Goal: Transaction & Acquisition: Book appointment/travel/reservation

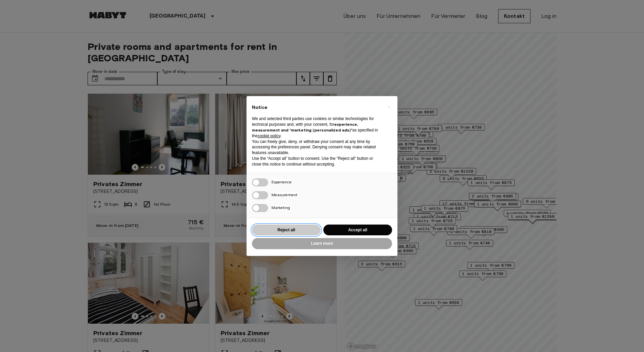
click at [280, 227] on button "Reject all" at bounding box center [286, 229] width 69 height 11
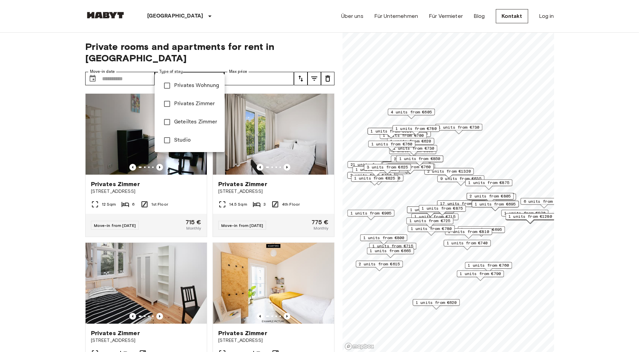
type input "******"
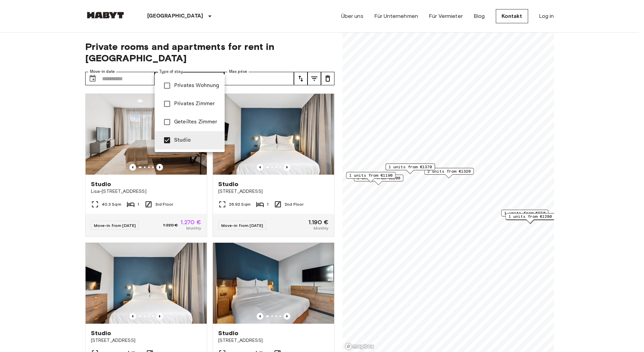
click at [142, 66] on div at bounding box center [322, 176] width 644 height 352
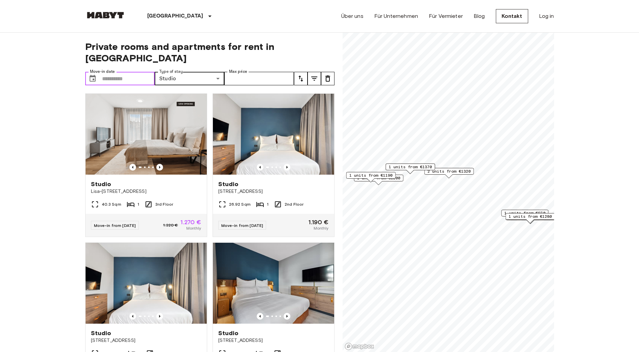
click at [92, 74] on icon "Choose date" at bounding box center [93, 78] width 8 height 8
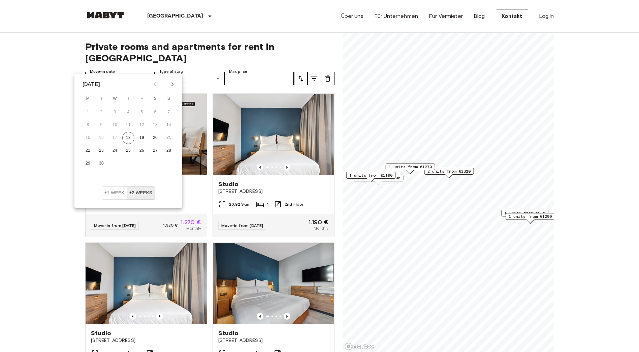
click at [172, 86] on icon "Next month" at bounding box center [172, 84] width 8 height 8
click at [113, 111] on button "1" at bounding box center [115, 112] width 12 height 12
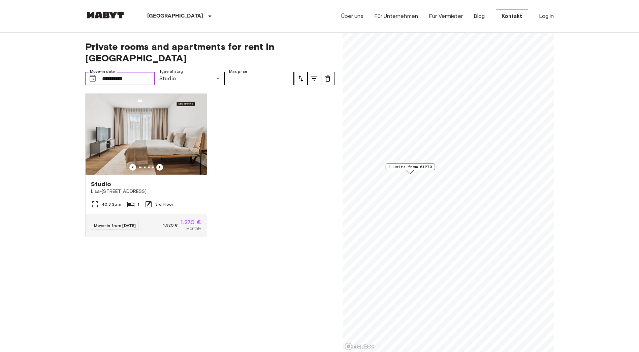
type input "**********"
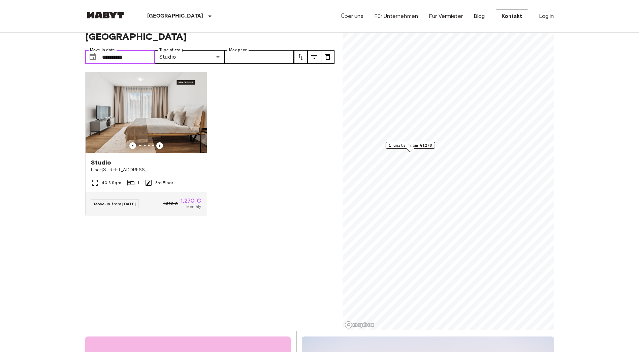
scroll to position [34, 0]
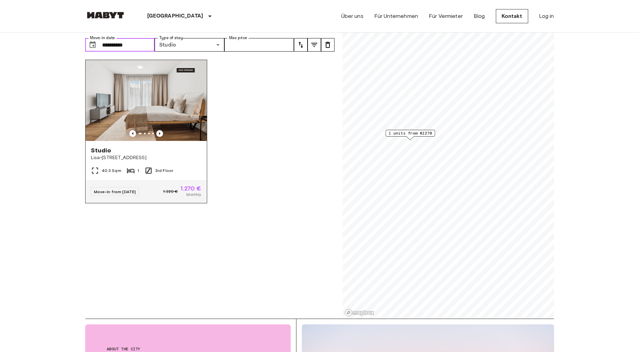
click at [136, 94] on img at bounding box center [146, 100] width 121 height 81
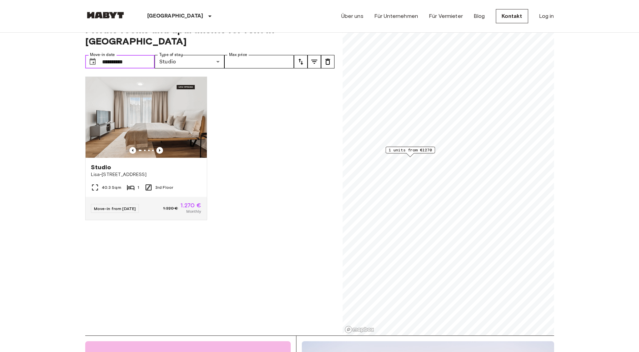
scroll to position [0, 0]
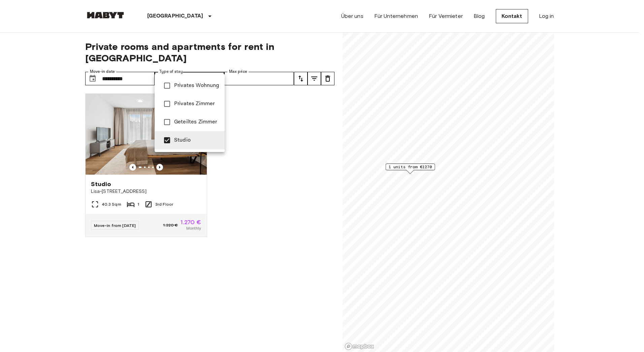
click at [192, 103] on span "Privates Zimmer" at bounding box center [196, 104] width 45 height 8
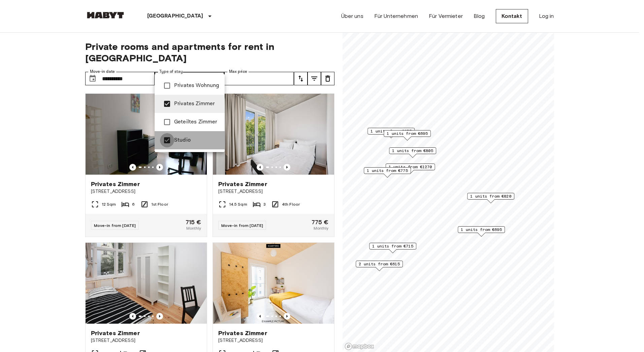
type input "**********"
click at [43, 207] on div at bounding box center [322, 176] width 644 height 352
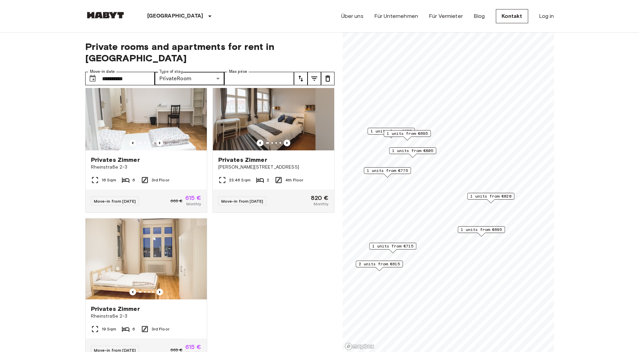
scroll to position [472, 0]
click at [173, 127] on img at bounding box center [146, 109] width 121 height 81
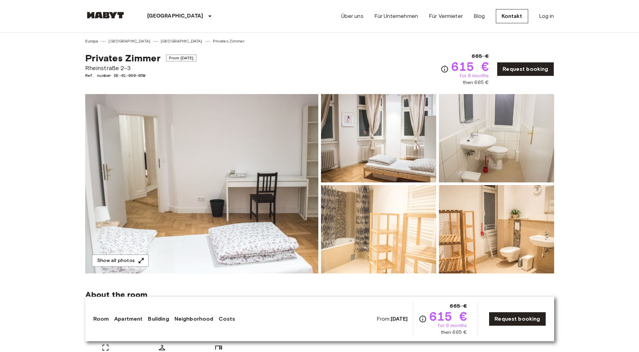
click at [289, 218] on img at bounding box center [201, 183] width 233 height 179
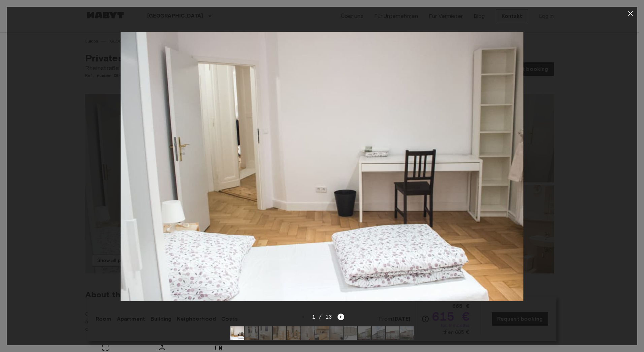
click at [341, 315] on icon "Next image" at bounding box center [340, 316] width 1 height 3
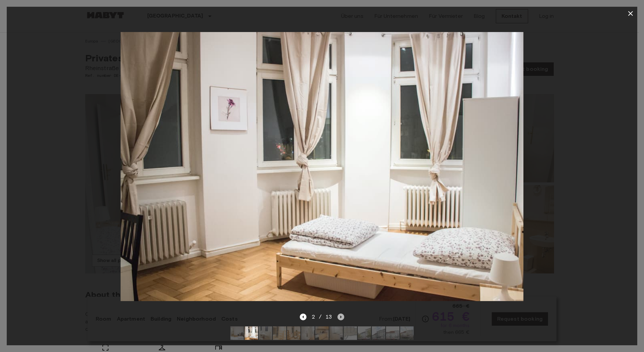
click at [341, 315] on icon "Next image" at bounding box center [340, 316] width 1 height 3
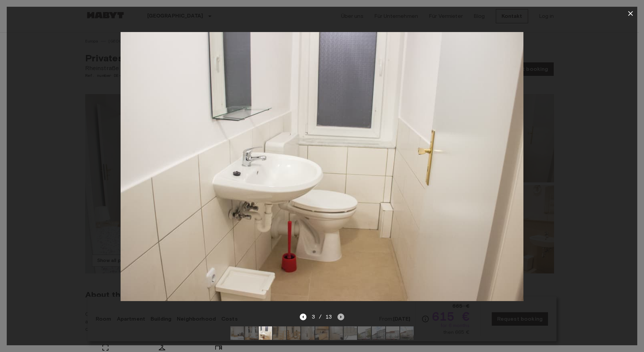
click at [341, 315] on icon "Next image" at bounding box center [340, 316] width 1 height 3
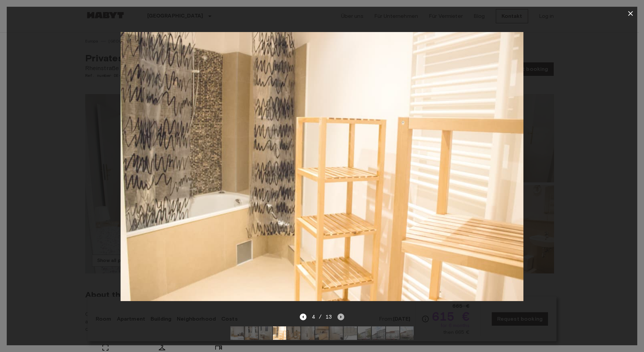
click at [341, 315] on icon "Next image" at bounding box center [340, 316] width 1 height 3
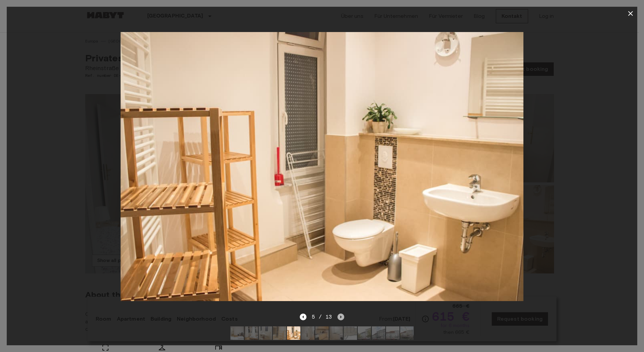
click at [341, 315] on icon "Next image" at bounding box center [340, 316] width 1 height 3
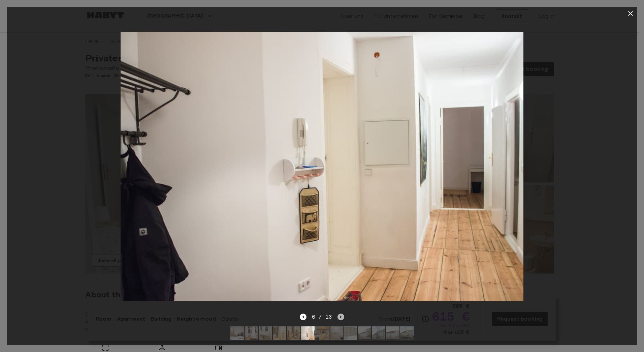
click at [341, 315] on icon "Next image" at bounding box center [340, 316] width 1 height 3
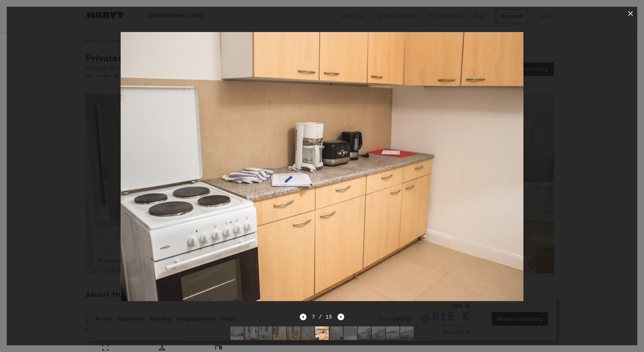
click at [341, 315] on icon "Next image" at bounding box center [340, 316] width 1 height 3
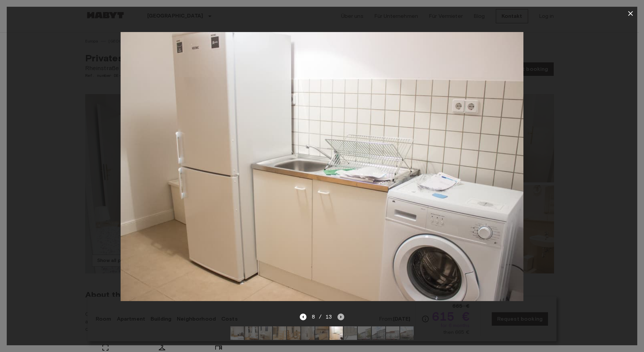
click at [341, 315] on icon "Next image" at bounding box center [340, 316] width 1 height 3
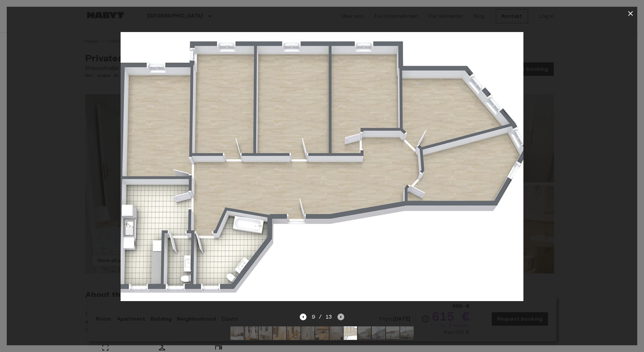
click at [341, 315] on icon "Next image" at bounding box center [340, 316] width 1 height 3
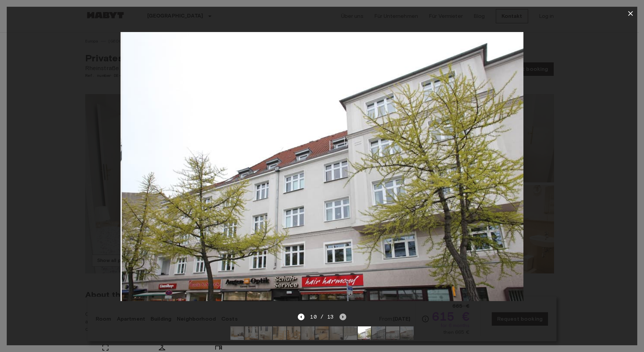
click at [341, 313] on icon "Next image" at bounding box center [342, 316] width 7 height 7
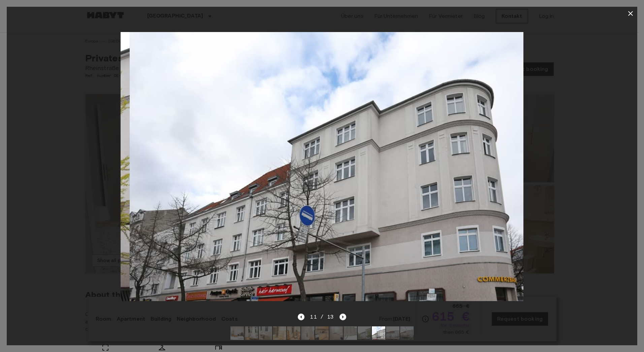
click at [341, 313] on icon "Next image" at bounding box center [342, 316] width 7 height 7
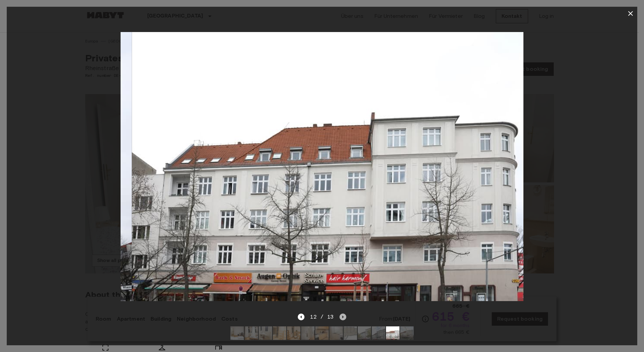
click at [341, 313] on icon "Next image" at bounding box center [342, 316] width 7 height 7
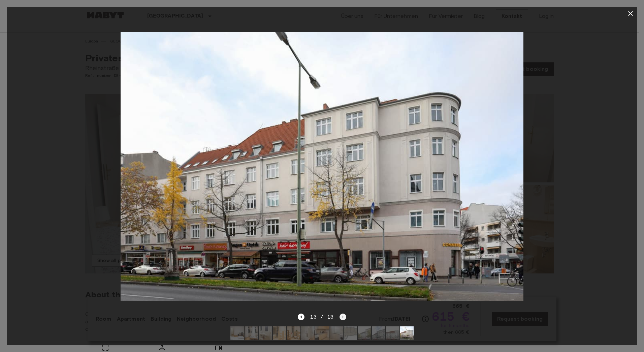
click at [341, 313] on div "13 / 13" at bounding box center [322, 317] width 48 height 8
click at [299, 313] on icon "Previous image" at bounding box center [301, 316] width 7 height 7
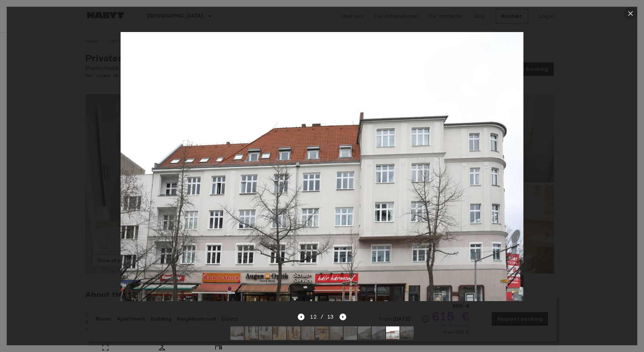
click at [628, 11] on icon "button" at bounding box center [630, 13] width 8 height 8
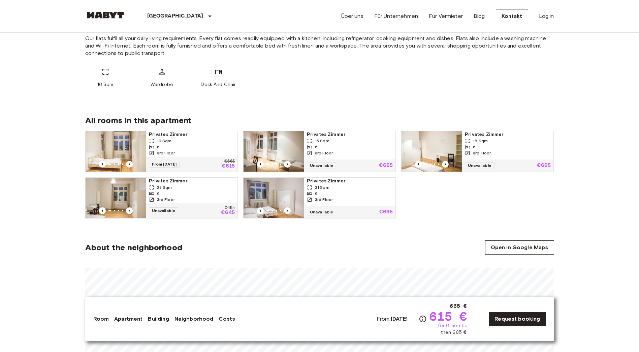
scroll to position [202, 0]
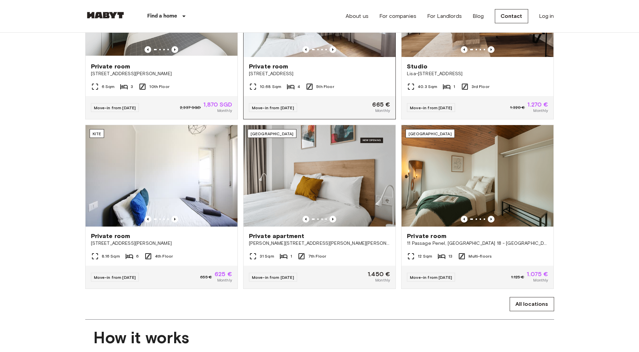
scroll to position [472, 0]
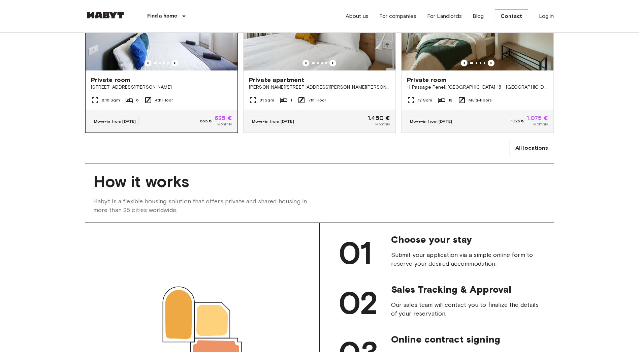
click at [176, 58] on img at bounding box center [162, 19] width 152 height 101
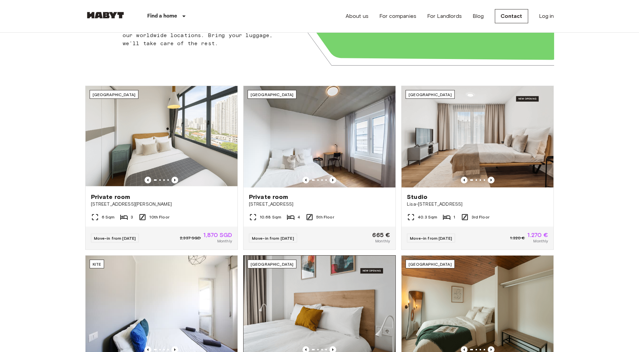
scroll to position [0, 0]
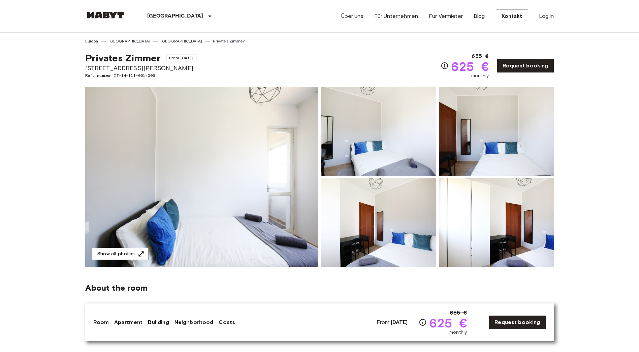
click at [178, 191] on img at bounding box center [201, 176] width 233 height 179
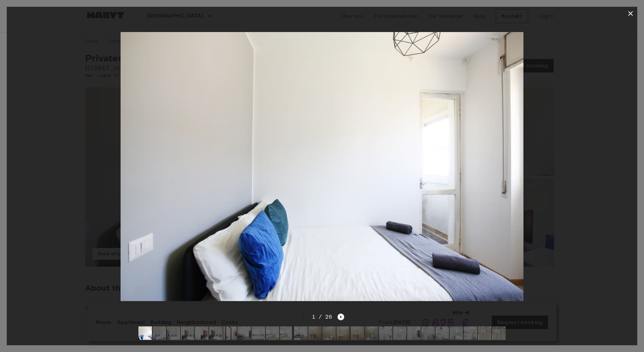
click at [339, 313] on icon "Next image" at bounding box center [340, 316] width 7 height 7
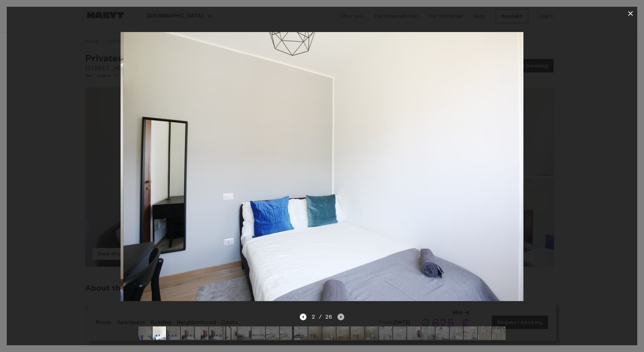
click at [339, 313] on icon "Next image" at bounding box center [340, 316] width 7 height 7
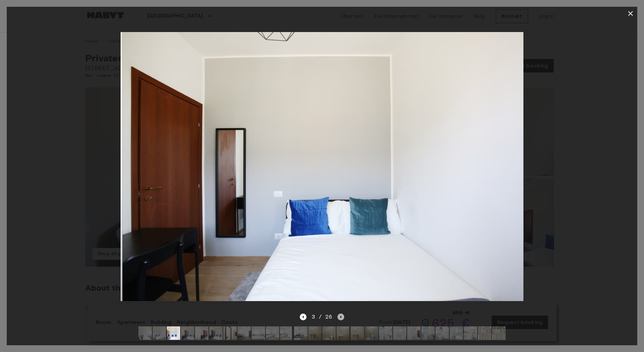
click at [339, 313] on icon "Next image" at bounding box center [340, 316] width 7 height 7
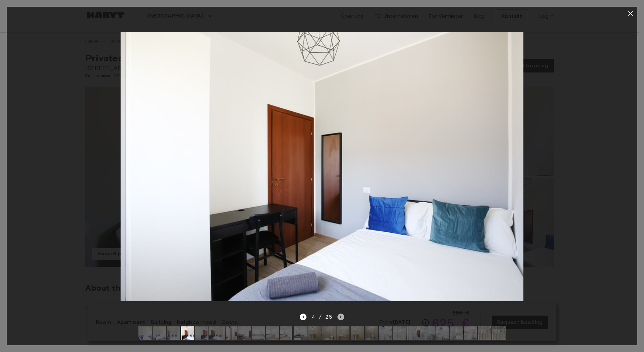
click at [339, 313] on icon "Next image" at bounding box center [340, 316] width 7 height 7
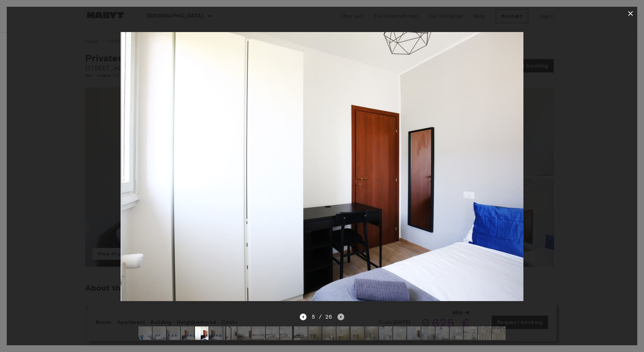
click at [339, 313] on icon "Next image" at bounding box center [340, 316] width 7 height 7
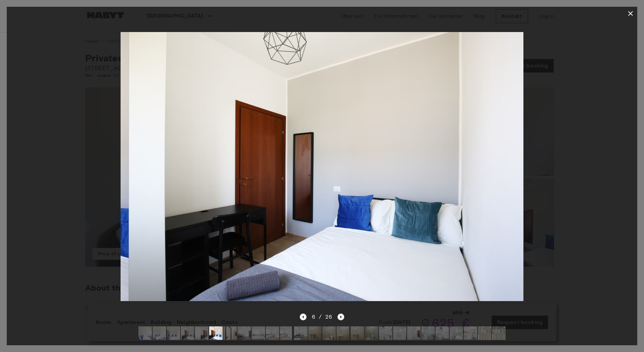
click at [339, 313] on icon "Next image" at bounding box center [340, 316] width 7 height 7
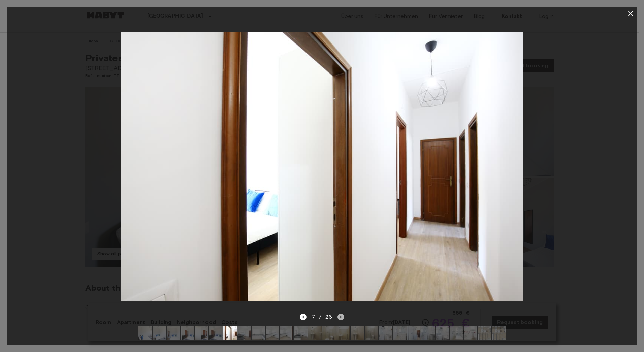
click at [339, 313] on icon "Next image" at bounding box center [340, 316] width 7 height 7
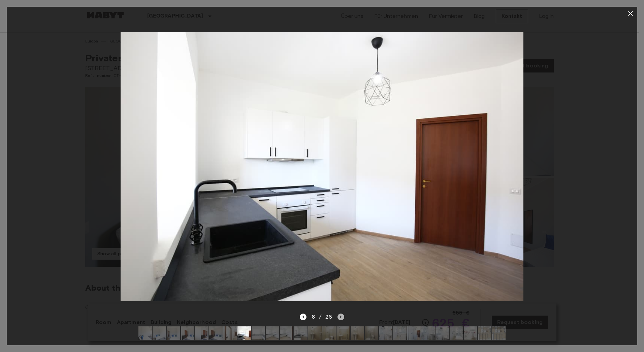
click at [339, 313] on icon "Next image" at bounding box center [340, 316] width 7 height 7
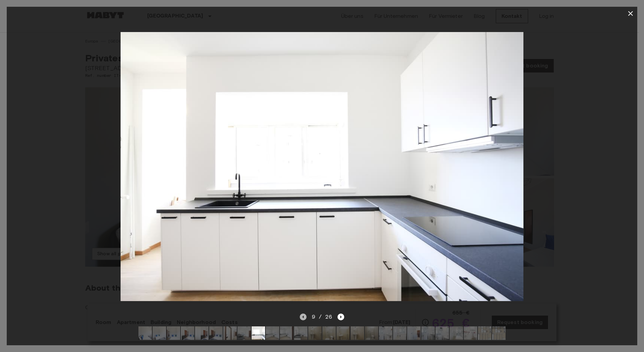
click at [305, 313] on icon "Previous image" at bounding box center [303, 316] width 7 height 7
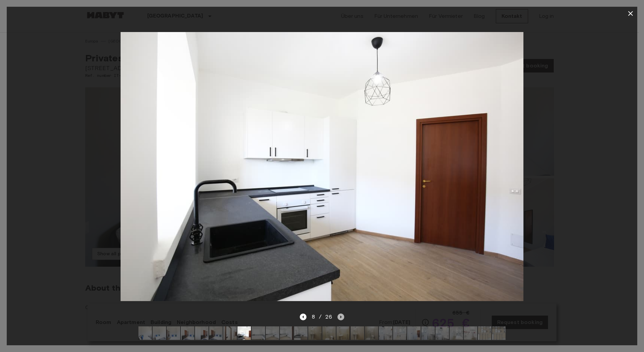
click at [340, 313] on icon "Next image" at bounding box center [340, 316] width 7 height 7
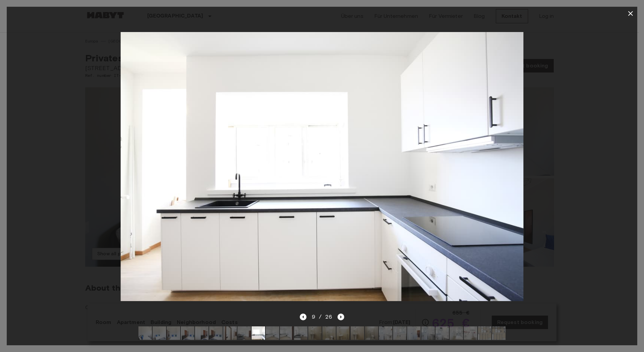
click at [340, 313] on icon "Next image" at bounding box center [340, 316] width 7 height 7
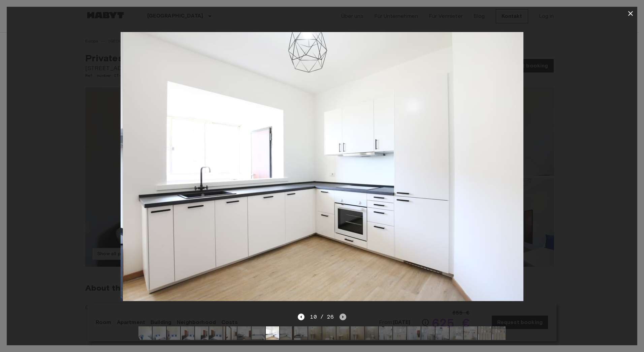
click at [340, 313] on icon "Next image" at bounding box center [342, 316] width 7 height 7
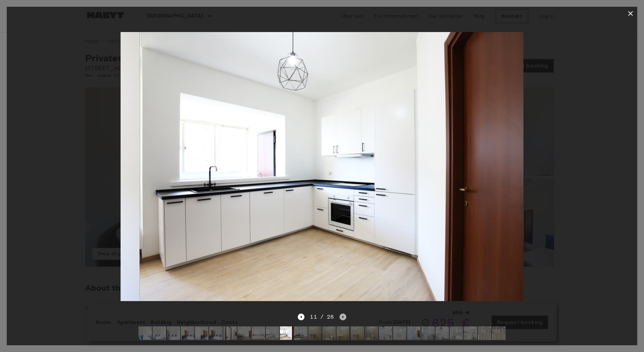
click at [340, 313] on icon "Next image" at bounding box center [342, 316] width 7 height 7
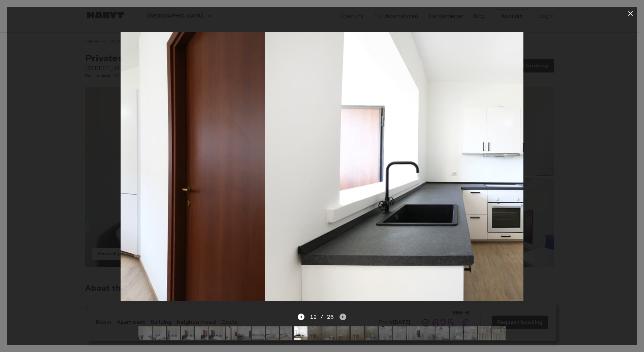
click at [340, 313] on icon "Next image" at bounding box center [342, 316] width 7 height 7
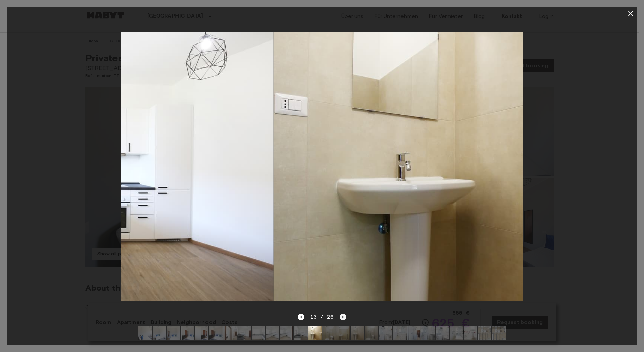
click at [340, 313] on icon "Next image" at bounding box center [342, 316] width 7 height 7
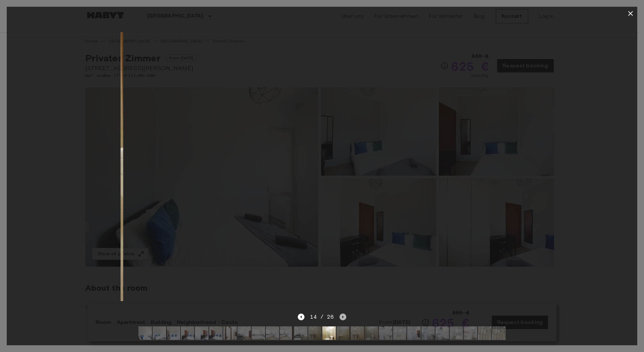
click at [340, 313] on icon "Next image" at bounding box center [342, 316] width 7 height 7
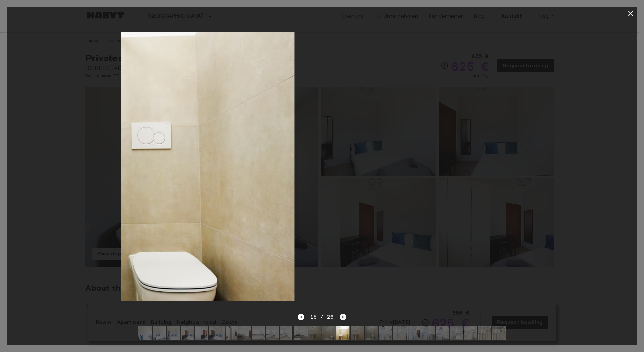
click at [340, 313] on icon "Next image" at bounding box center [342, 316] width 7 height 7
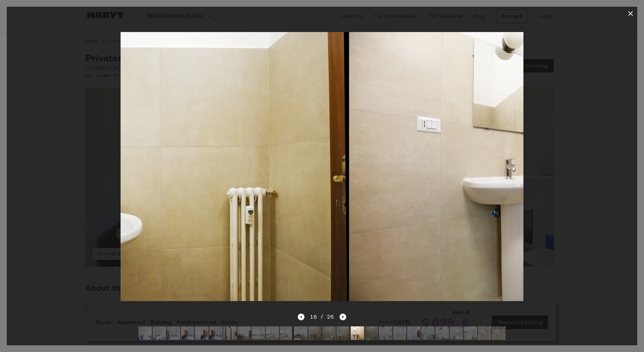
click at [340, 313] on icon "Next image" at bounding box center [342, 316] width 7 height 7
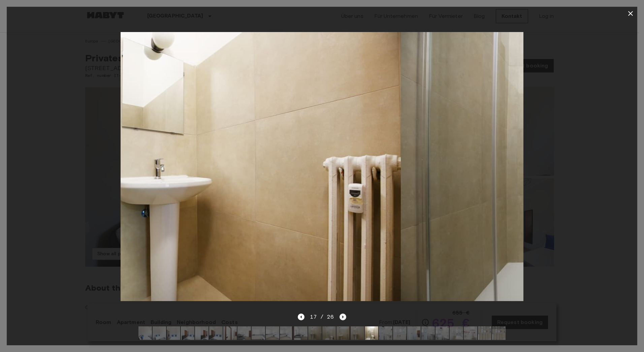
click at [340, 313] on icon "Next image" at bounding box center [342, 316] width 7 height 7
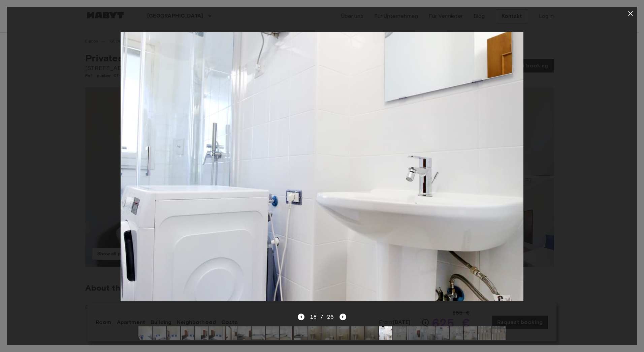
click at [630, 10] on icon "button" at bounding box center [630, 13] width 8 height 8
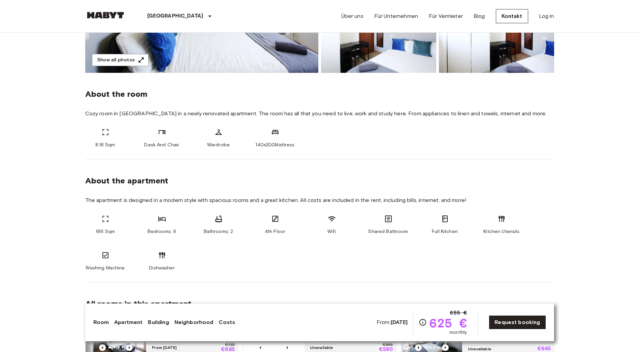
scroll to position [202, 0]
